Goal: Obtain resource: Download file/media

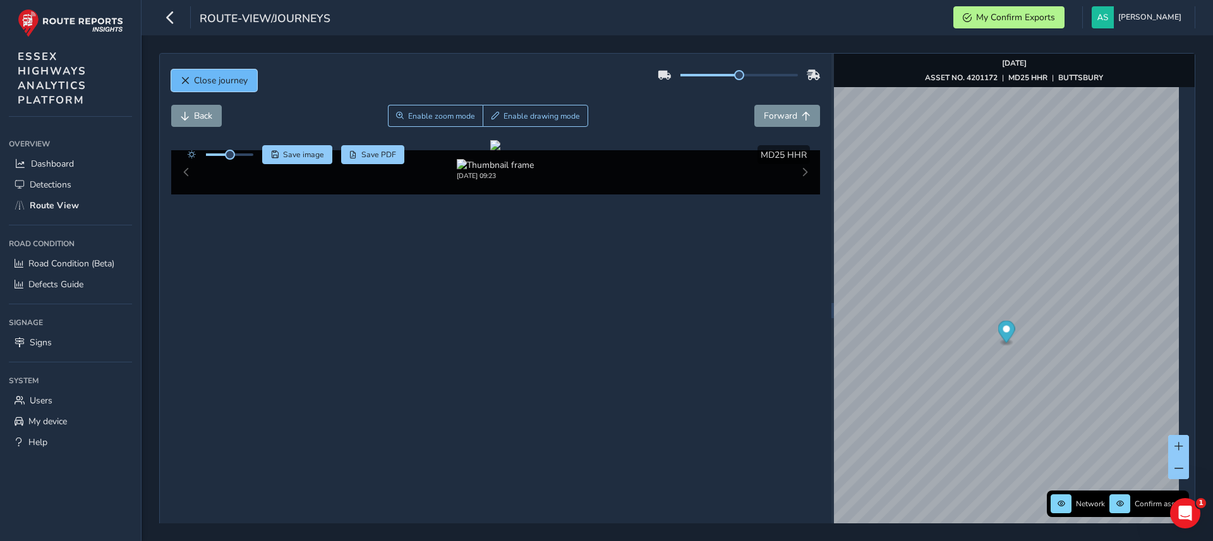
click at [213, 81] on span "Close journey" at bounding box center [221, 81] width 54 height 12
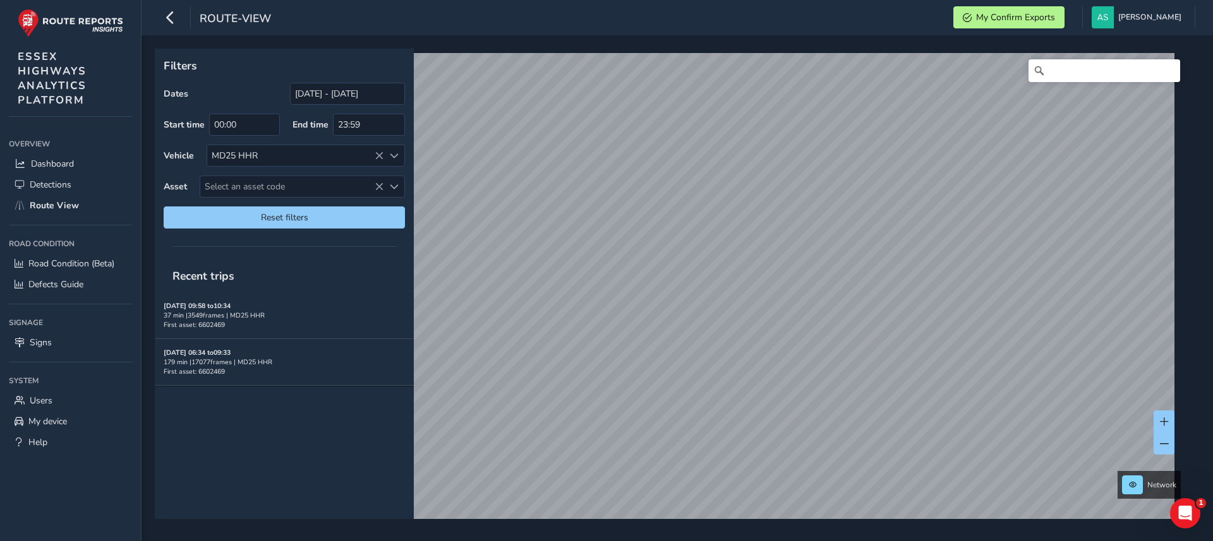
click at [668, 533] on div "Filters Dates [DATE] - [DATE] Start time 00:00 End time 23:59 Vehicle MD25 HHR …" at bounding box center [677, 288] width 1071 height 506
click at [723, 418] on link "[DATE] 08:06" at bounding box center [715, 421] width 51 height 11
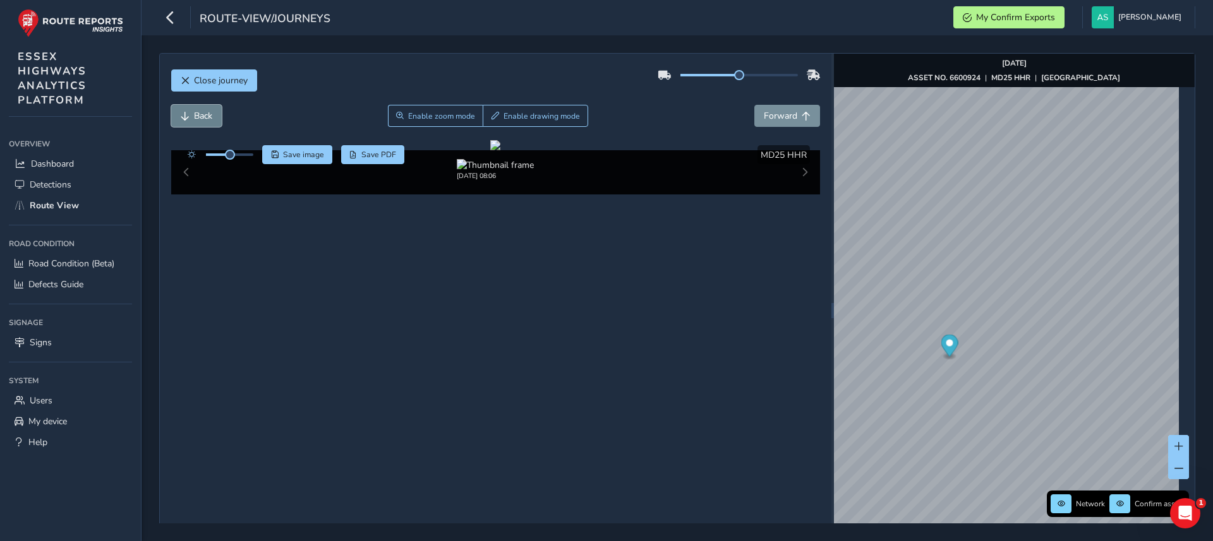
click at [206, 114] on span "Back" at bounding box center [203, 116] width 18 height 12
click at [207, 113] on span "Back" at bounding box center [203, 116] width 18 height 12
click at [208, 113] on span "Back" at bounding box center [203, 116] width 18 height 12
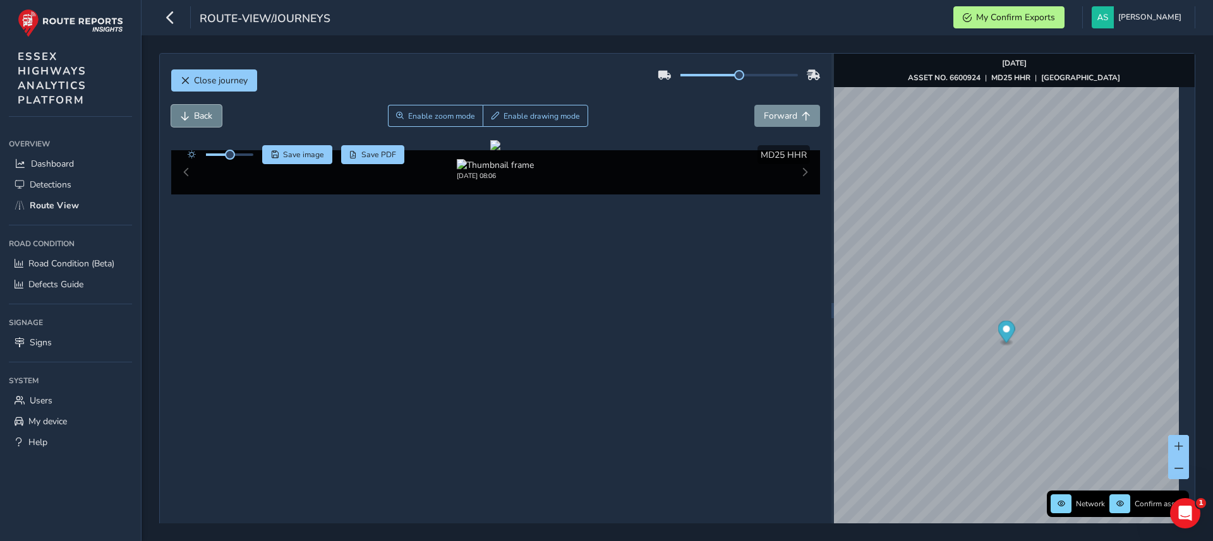
click at [208, 113] on span "Back" at bounding box center [203, 116] width 18 height 12
click at [210, 114] on span "Back" at bounding box center [203, 116] width 18 height 12
click at [802, 113] on span "Forward" at bounding box center [806, 116] width 9 height 9
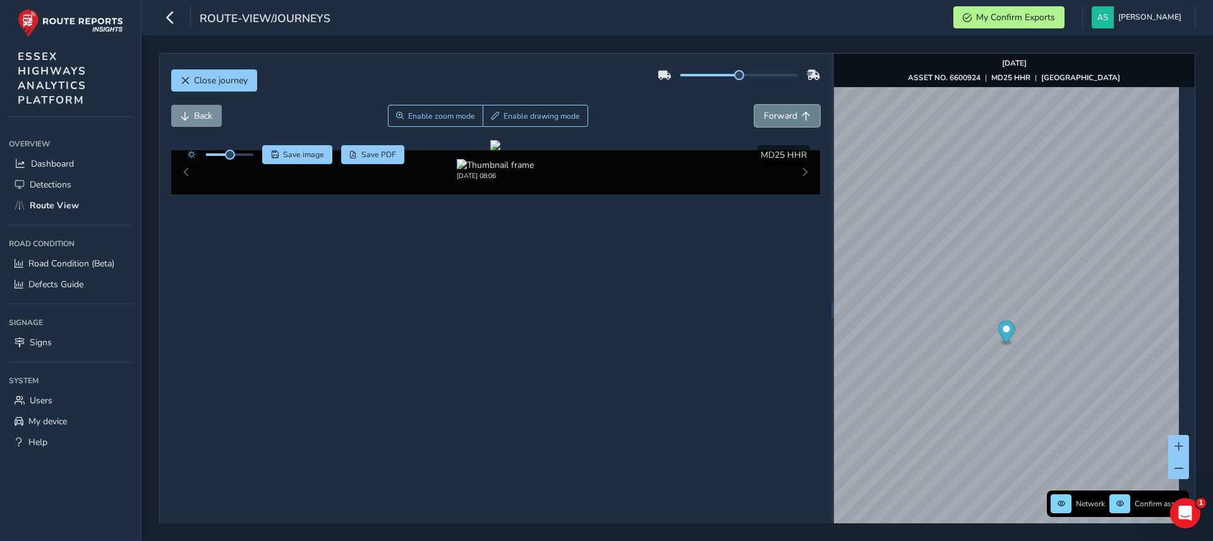
click at [802, 113] on span "Forward" at bounding box center [806, 116] width 9 height 9
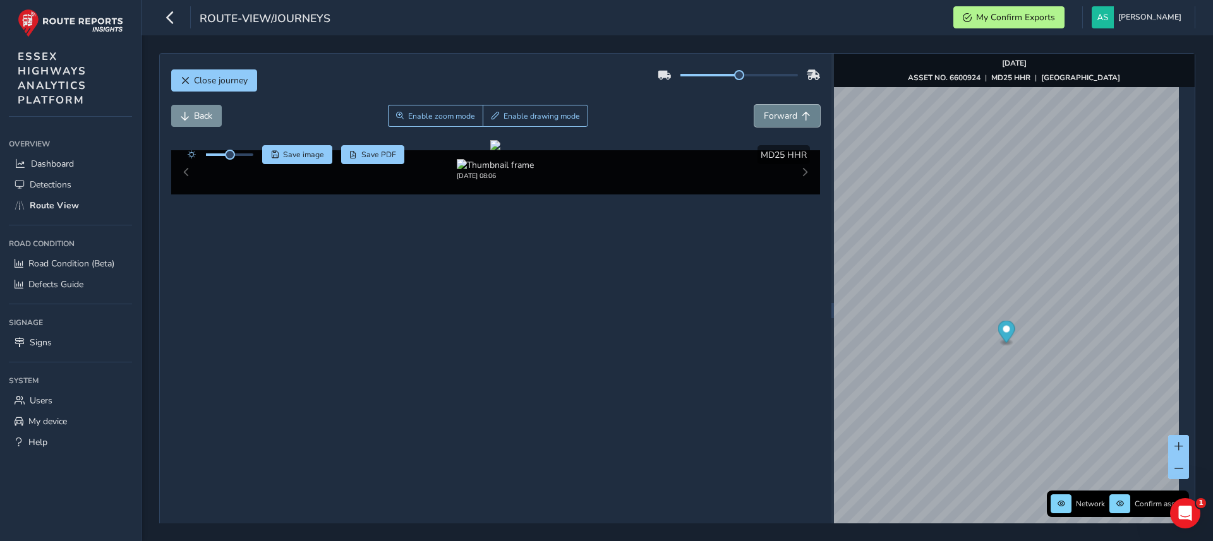
click at [802, 113] on span "Forward" at bounding box center [806, 116] width 9 height 9
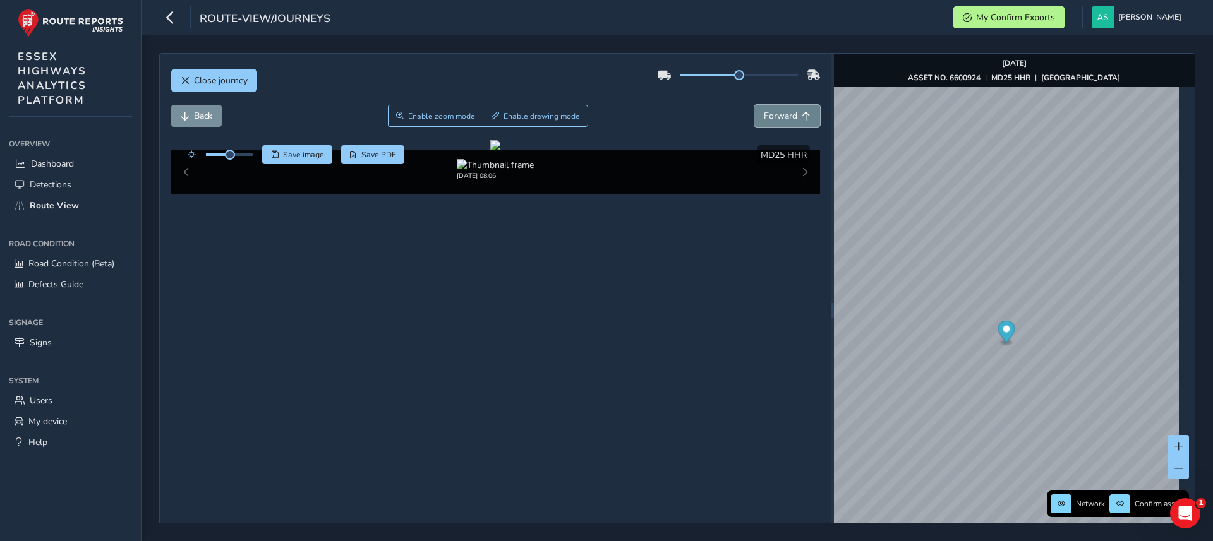
click at [792, 113] on button "Forward" at bounding box center [787, 116] width 66 height 22
click at [788, 114] on span "Forward" at bounding box center [780, 116] width 33 height 12
click at [293, 155] on span "Save image" at bounding box center [303, 155] width 41 height 10
click at [788, 110] on span "Forward" at bounding box center [780, 116] width 33 height 12
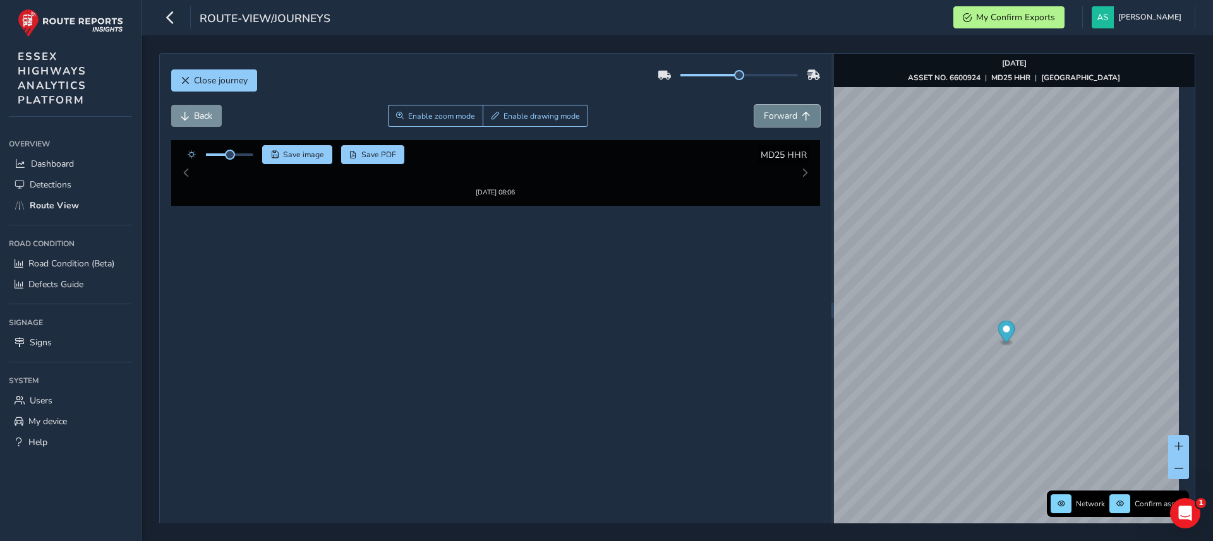
click at [788, 110] on span "Forward" at bounding box center [780, 116] width 33 height 12
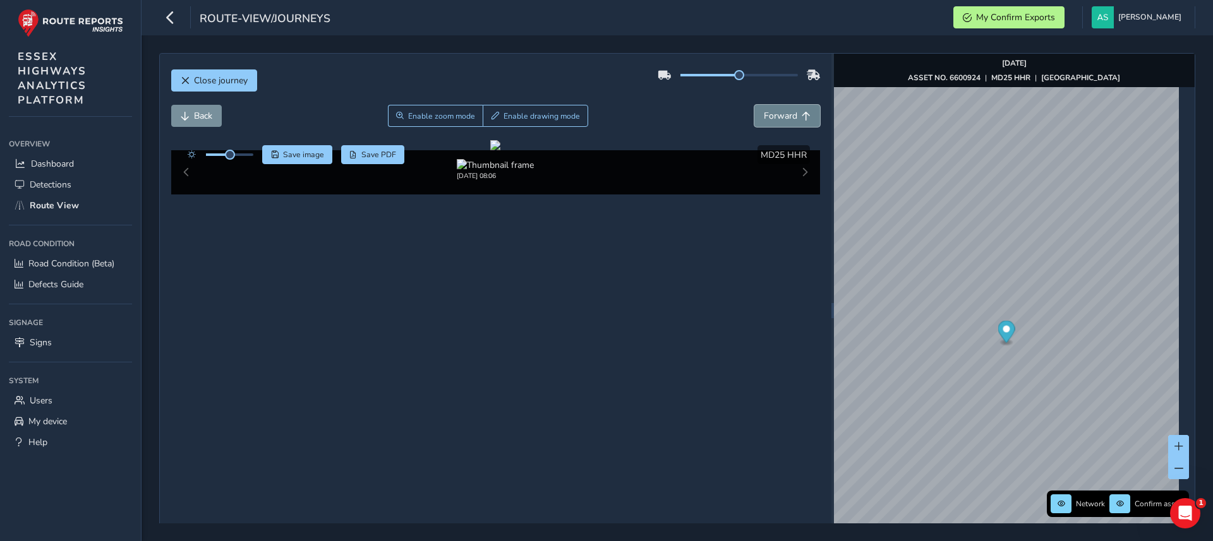
click at [788, 110] on span "Forward" at bounding box center [780, 116] width 33 height 12
click at [788, 107] on button "Forward" at bounding box center [787, 116] width 66 height 22
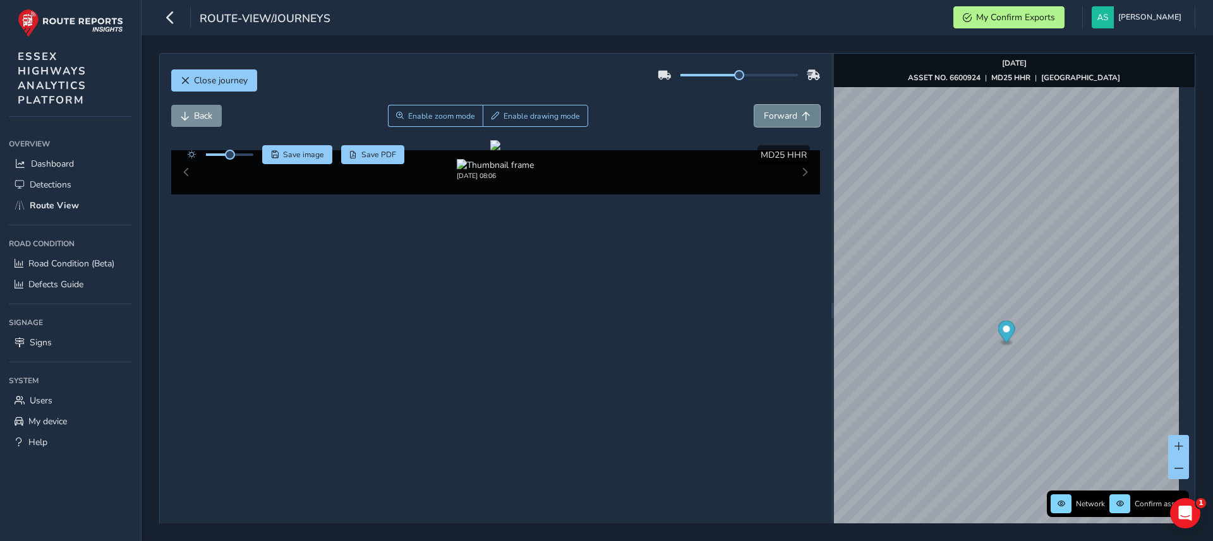
click at [788, 107] on button "Forward" at bounding box center [787, 116] width 66 height 22
click at [787, 107] on button "Forward" at bounding box center [787, 116] width 66 height 22
click at [787, 105] on button "Forward" at bounding box center [787, 116] width 66 height 22
click at [787, 104] on div "Close journey" at bounding box center [495, 85] width 649 height 40
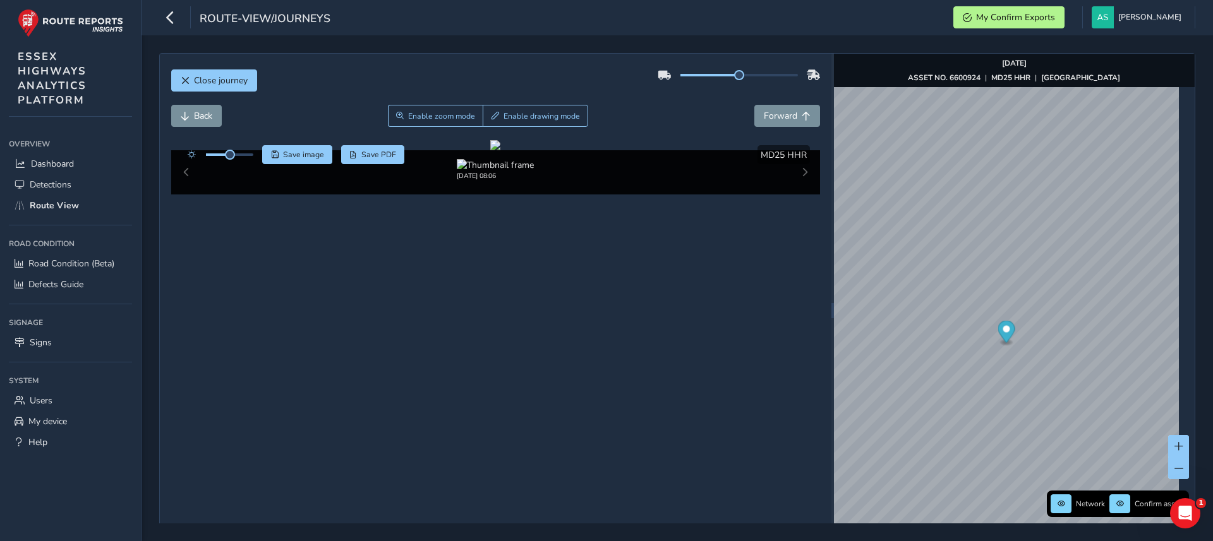
click at [787, 103] on div "Close journey" at bounding box center [495, 85] width 649 height 40
click at [787, 102] on div "Close journey" at bounding box center [495, 85] width 649 height 40
click at [784, 118] on span "Forward" at bounding box center [780, 116] width 33 height 12
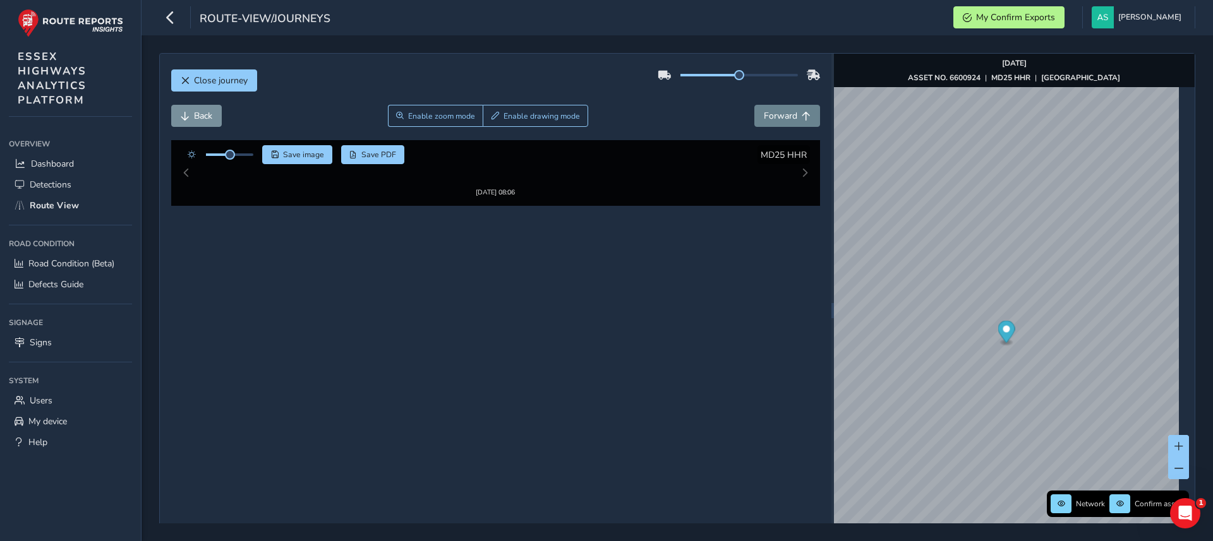
click at [784, 118] on span "Forward" at bounding box center [780, 116] width 33 height 12
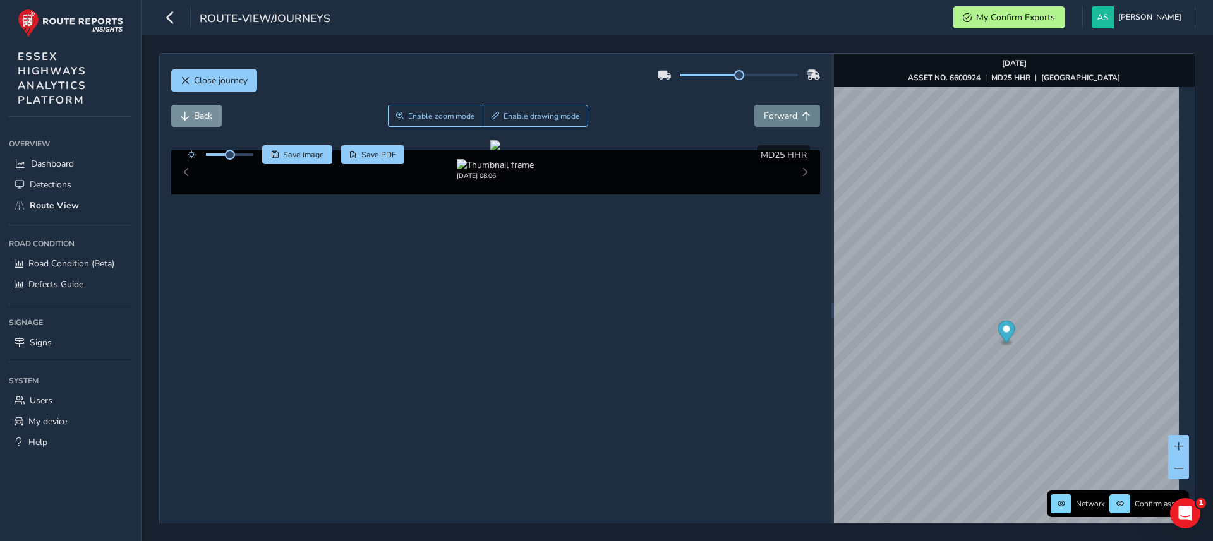
click at [784, 118] on span "Forward" at bounding box center [780, 116] width 33 height 12
click at [785, 118] on span "Forward" at bounding box center [780, 116] width 33 height 12
click at [785, 117] on span "Forward" at bounding box center [780, 116] width 33 height 12
click at [785, 112] on span "Forward" at bounding box center [780, 116] width 33 height 12
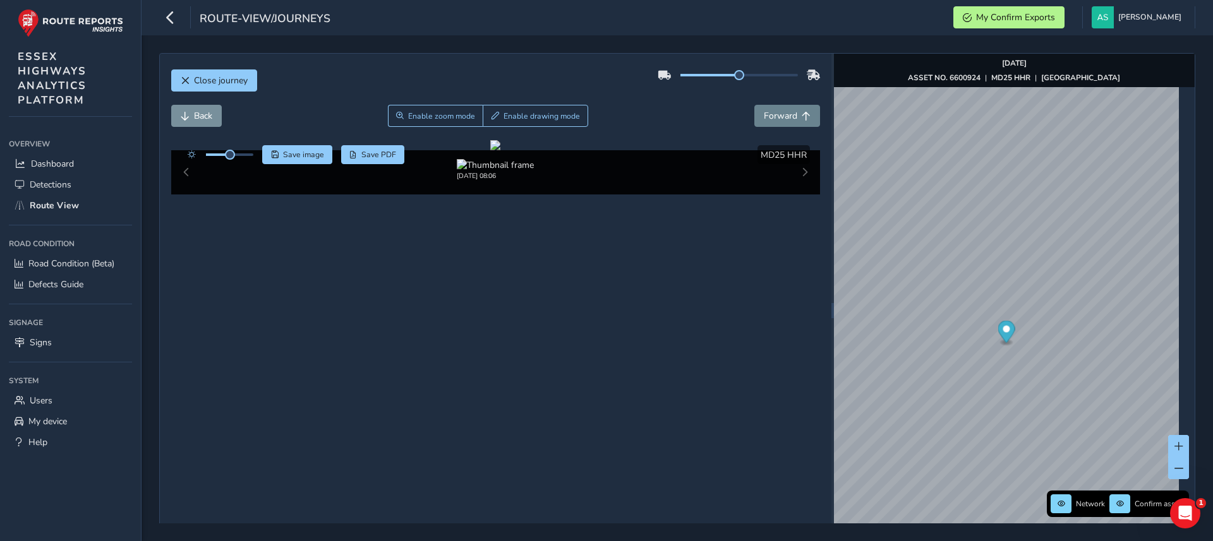
click at [785, 112] on span "Forward" at bounding box center [780, 116] width 33 height 12
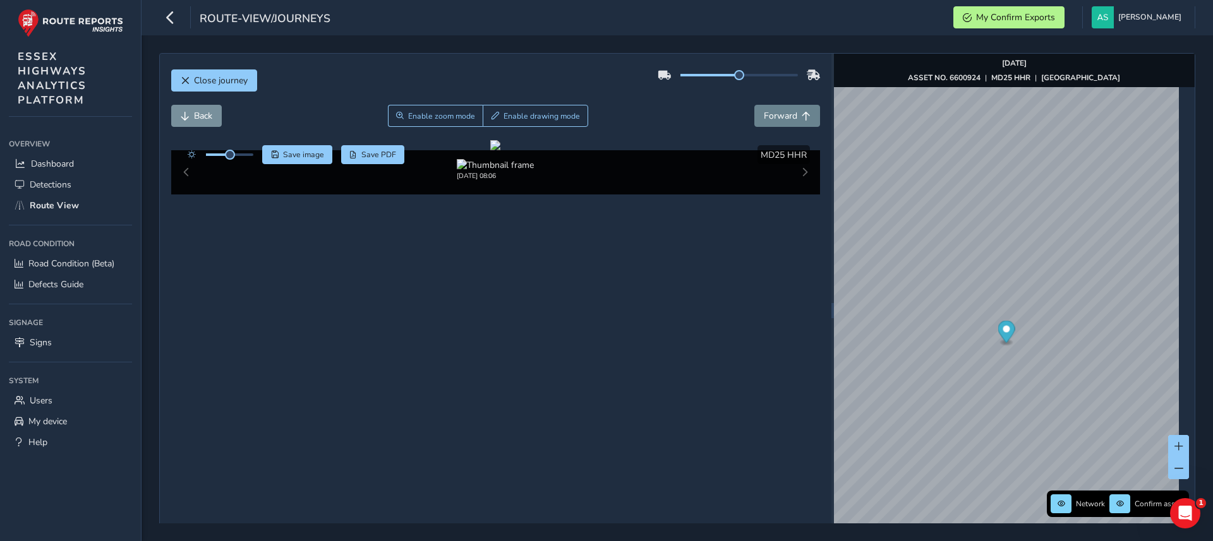
click at [785, 112] on span "Forward" at bounding box center [780, 116] width 33 height 12
click at [199, 114] on span "Back" at bounding box center [203, 116] width 18 height 12
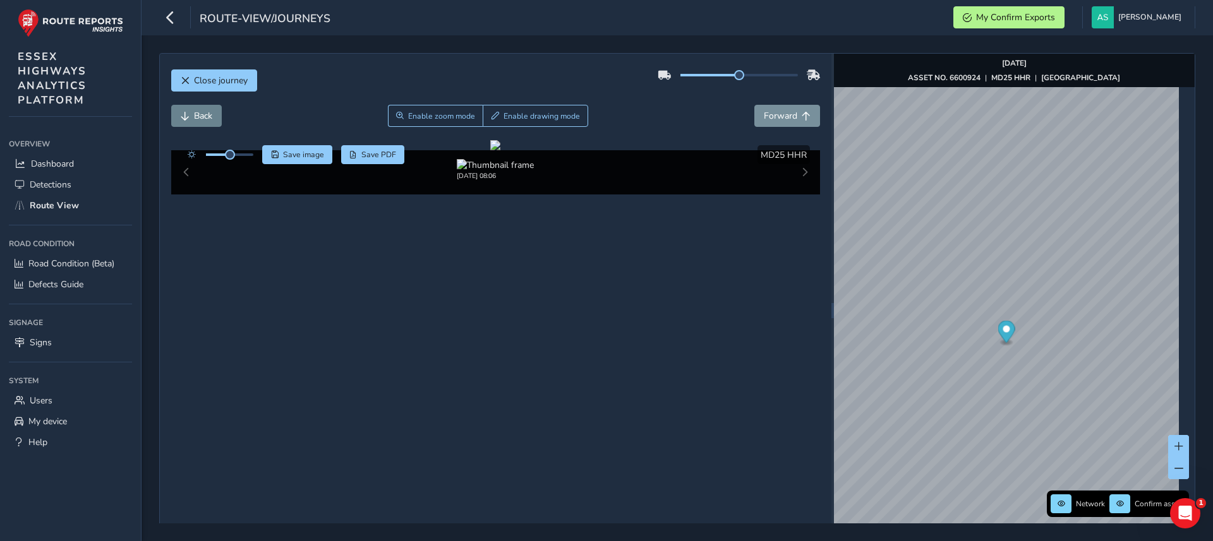
click at [199, 114] on span "Back" at bounding box center [203, 116] width 18 height 12
click at [304, 154] on span "Save image" at bounding box center [303, 155] width 41 height 10
click at [768, 114] on span "Forward" at bounding box center [780, 116] width 33 height 12
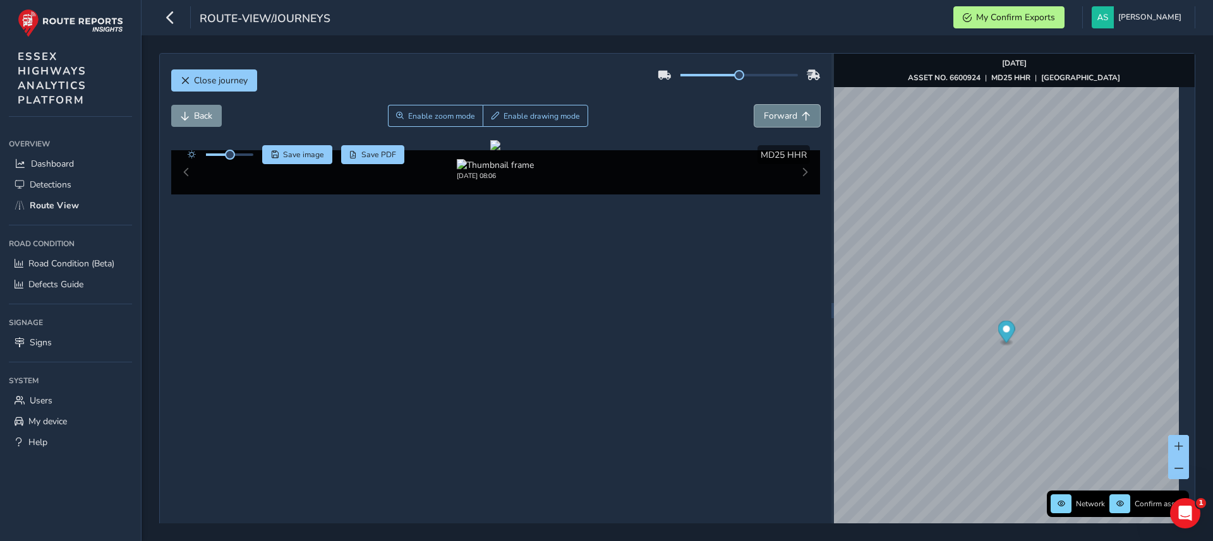
click at [768, 114] on span "Forward" at bounding box center [780, 116] width 33 height 12
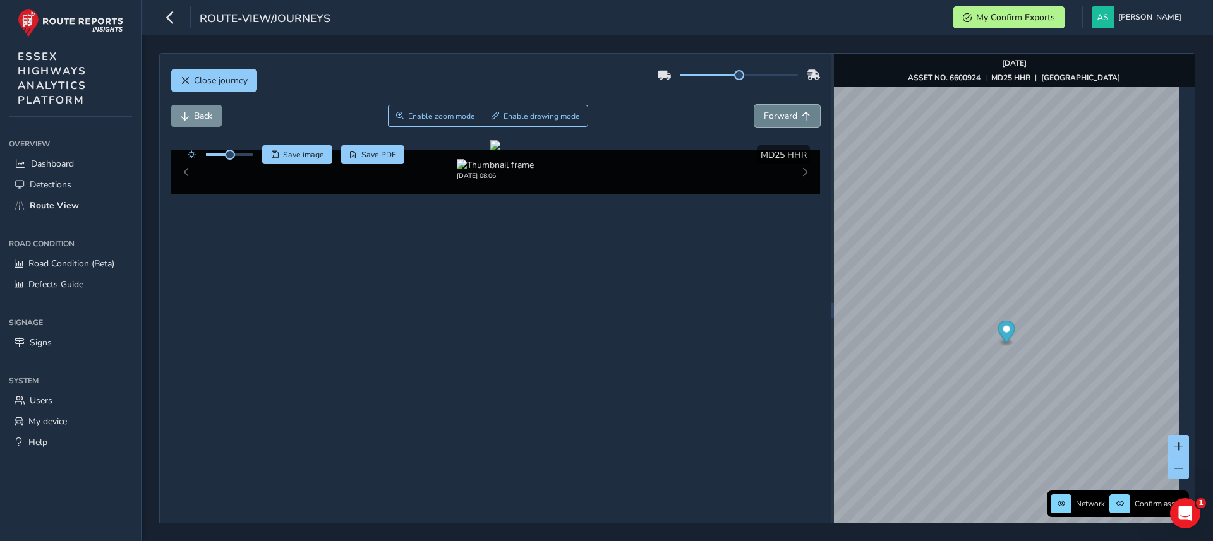
click at [768, 114] on span "Forward" at bounding box center [780, 116] width 33 height 12
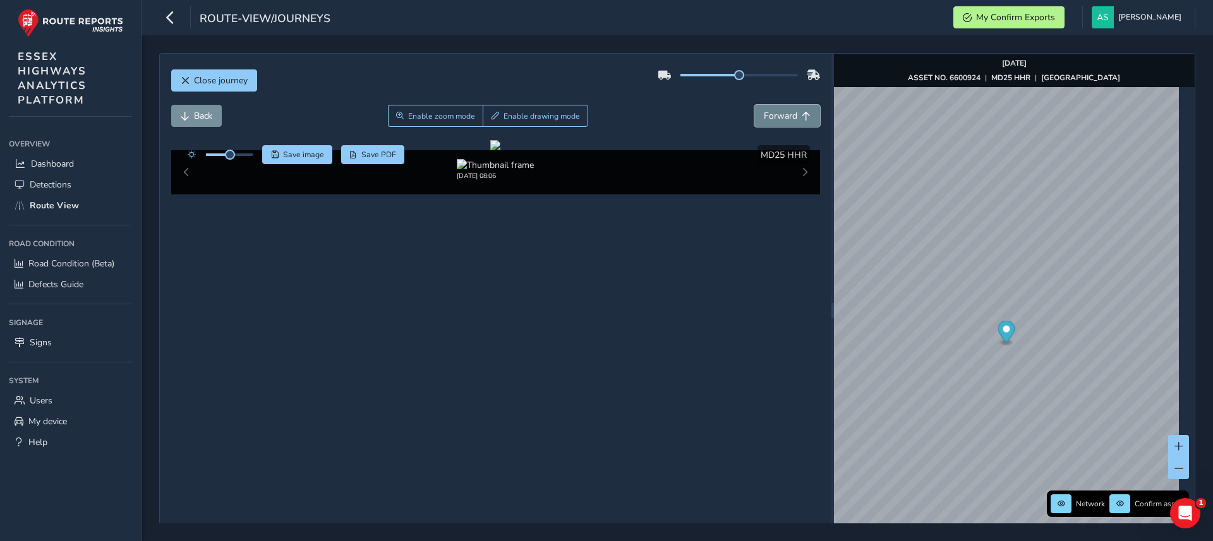
click at [768, 114] on span "Forward" at bounding box center [780, 116] width 33 height 12
click at [1054, 334] on img "Preview frame" at bounding box center [1070, 335] width 32 height 10
click at [802, 114] on span "Forward" at bounding box center [806, 116] width 9 height 9
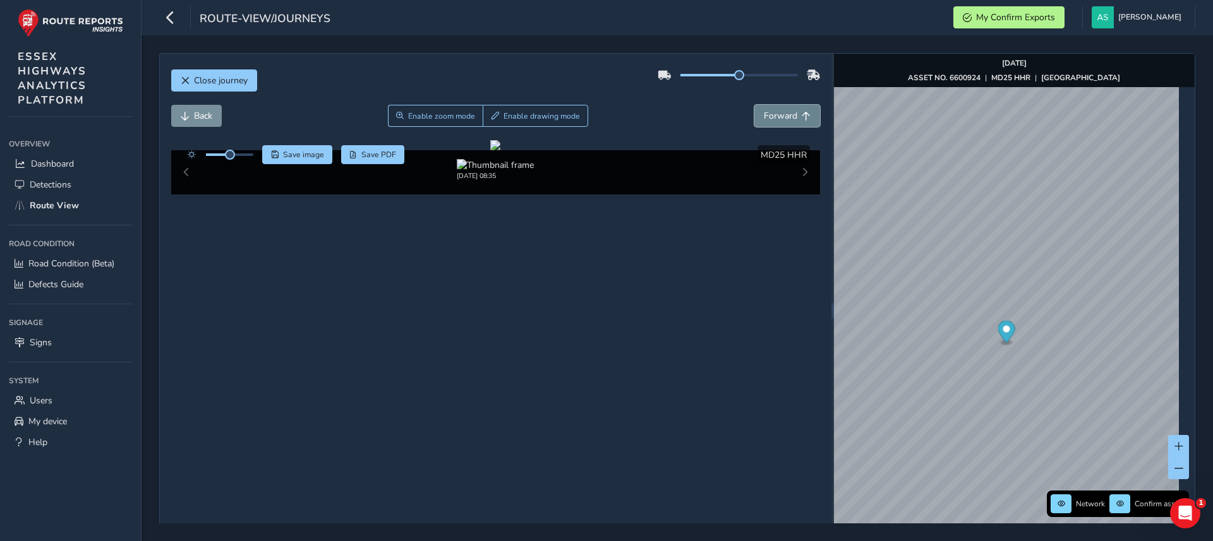
click at [802, 114] on span "Forward" at bounding box center [806, 116] width 9 height 9
click at [310, 154] on span "Save image" at bounding box center [303, 155] width 41 height 10
